Goal: Download file/media

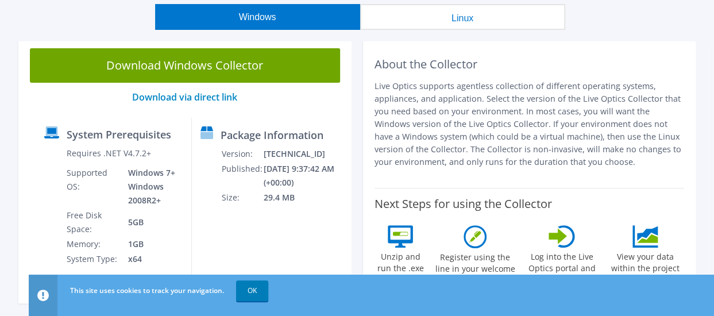
scroll to position [115, 0]
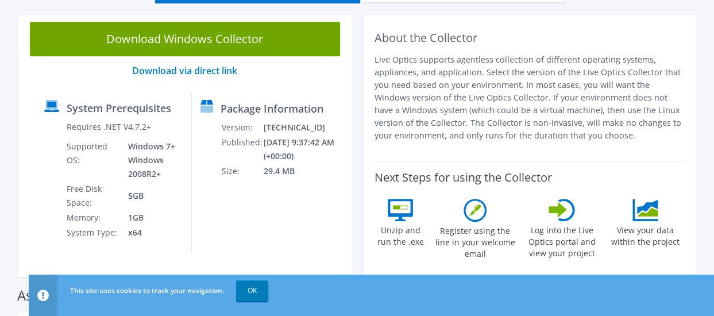
drag, startPoint x: 197, startPoint y: 39, endPoint x: 160, endPoint y: 94, distance: 65.8
click at [160, 94] on div "System Prerequisites Requires .NET V4.7.2+ Supported OS: Windows 7+ Windows 200…" at bounding box center [114, 171] width 156 height 161
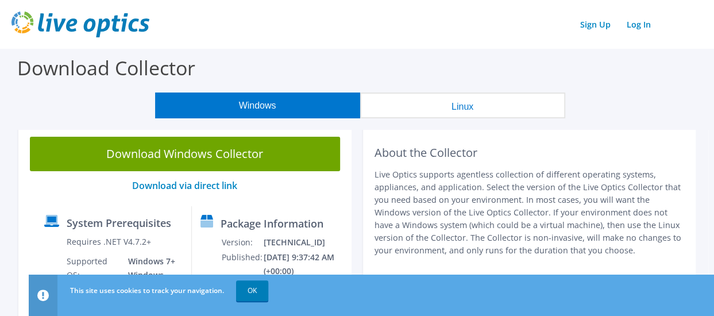
click at [257, 104] on button "Windows" at bounding box center [257, 106] width 205 height 26
click at [249, 293] on link "OK" at bounding box center [252, 290] width 32 height 21
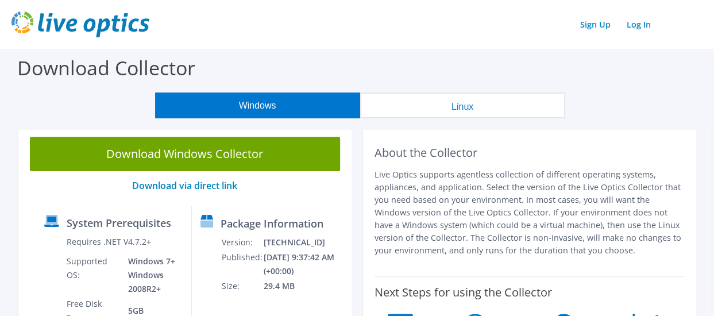
click at [243, 105] on button "Windows" at bounding box center [257, 106] width 205 height 26
click at [200, 186] on link "Download via direct link" at bounding box center [184, 185] width 105 height 13
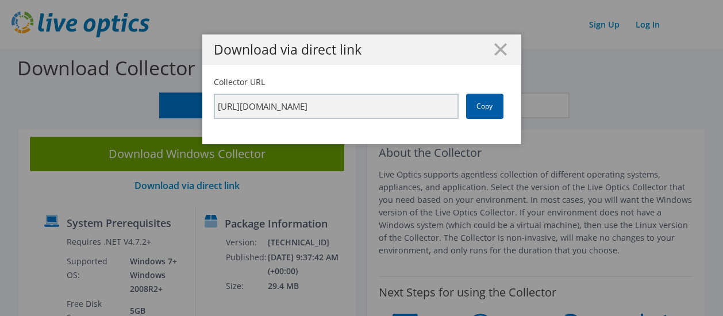
click at [477, 107] on link "Copy" at bounding box center [484, 106] width 37 height 25
click at [498, 49] on icon at bounding box center [500, 49] width 13 height 13
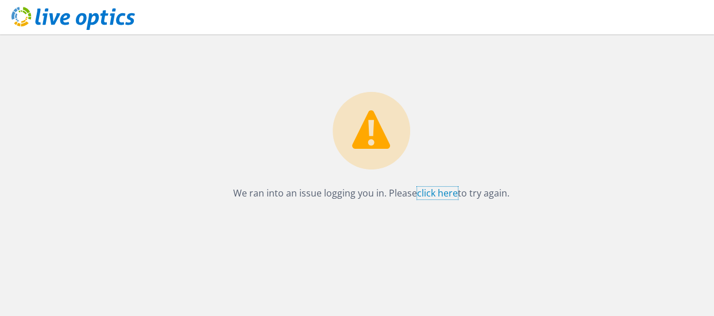
drag, startPoint x: 434, startPoint y: 194, endPoint x: 415, endPoint y: 194, distance: 18.4
click at [434, 194] on link "click here" at bounding box center [437, 193] width 41 height 13
